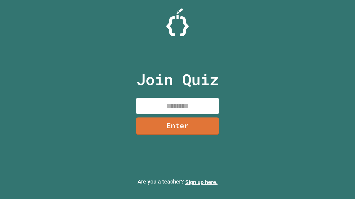
click at [201, 183] on link "Sign up here." at bounding box center [201, 182] width 32 height 7
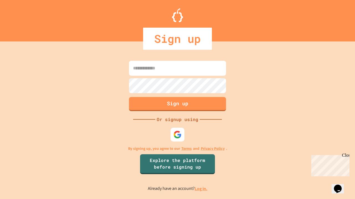
click at [201, 189] on link "Log in." at bounding box center [200, 189] width 13 height 6
